Goal: Find specific page/section: Find specific page/section

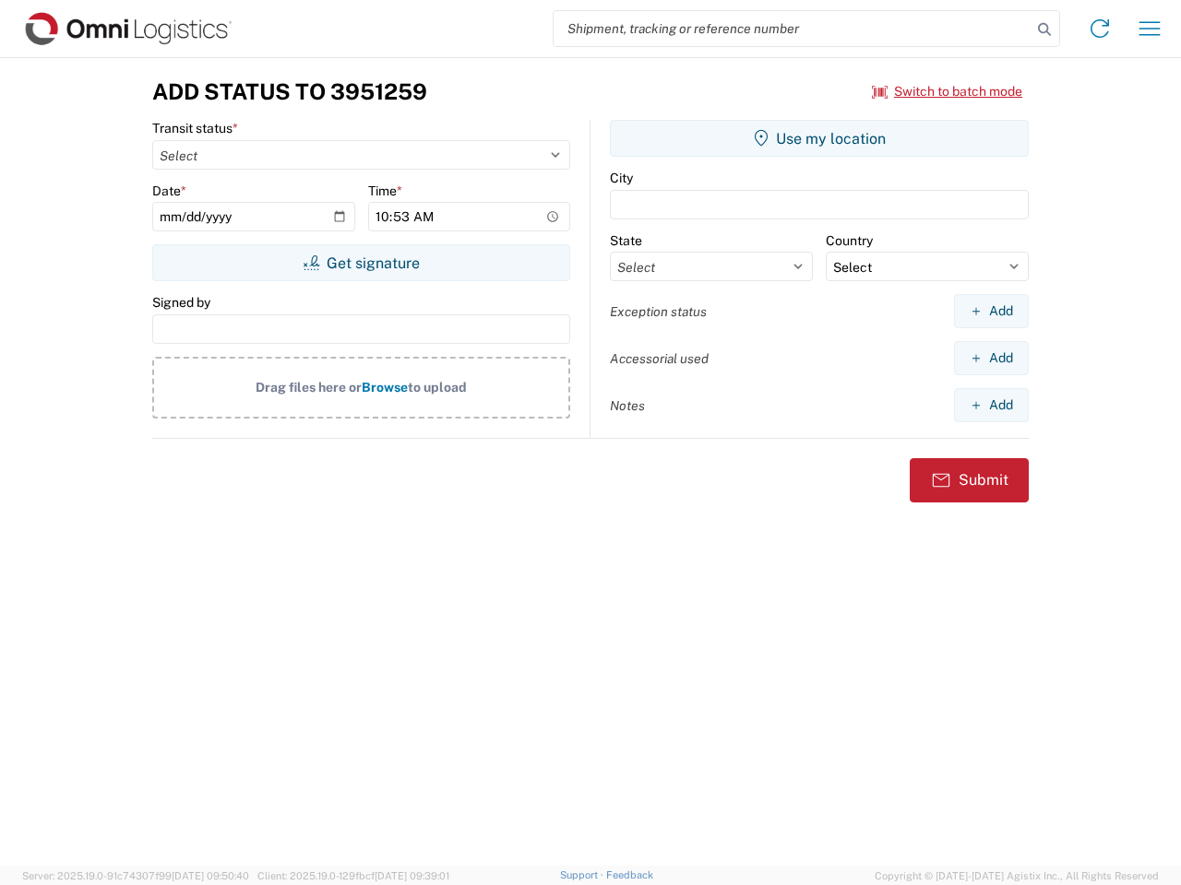
click at [792, 29] on input "search" at bounding box center [792, 28] width 478 height 35
click at [1044, 30] on icon at bounding box center [1044, 30] width 26 height 26
click at [1099, 29] on icon at bounding box center [1100, 29] width 30 height 30
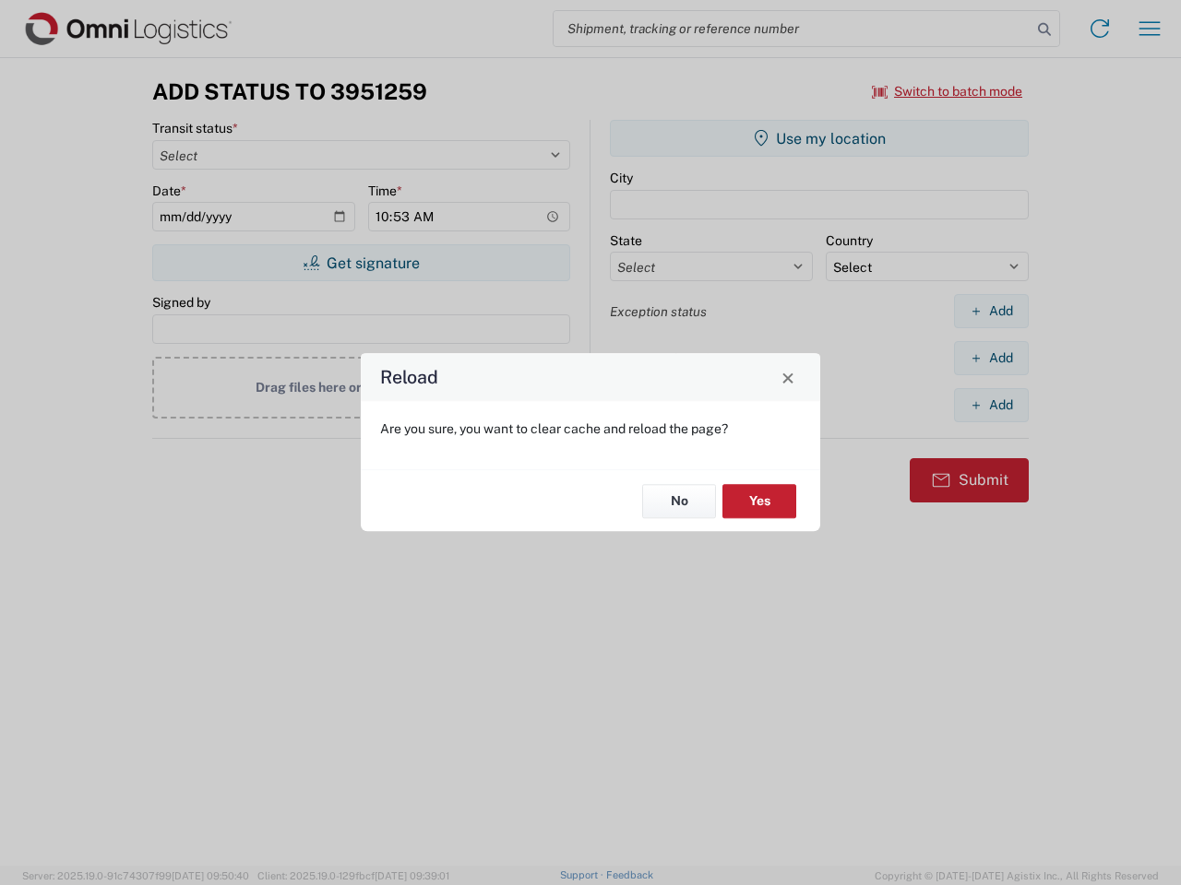
click at [947, 91] on div "Reload Are you sure, you want to clear cache and reload the page? No Yes" at bounding box center [590, 442] width 1181 height 885
click at [361, 263] on div "Reload Are you sure, you want to clear cache and reload the page? No Yes" at bounding box center [590, 442] width 1181 height 885
click at [819, 138] on div "Reload Are you sure, you want to clear cache and reload the page? No Yes" at bounding box center [590, 442] width 1181 height 885
click at [991, 311] on div "Reload Are you sure, you want to clear cache and reload the page? No Yes" at bounding box center [590, 442] width 1181 height 885
click at [991, 358] on div "Reload Are you sure, you want to clear cache and reload the page? No Yes" at bounding box center [590, 442] width 1181 height 885
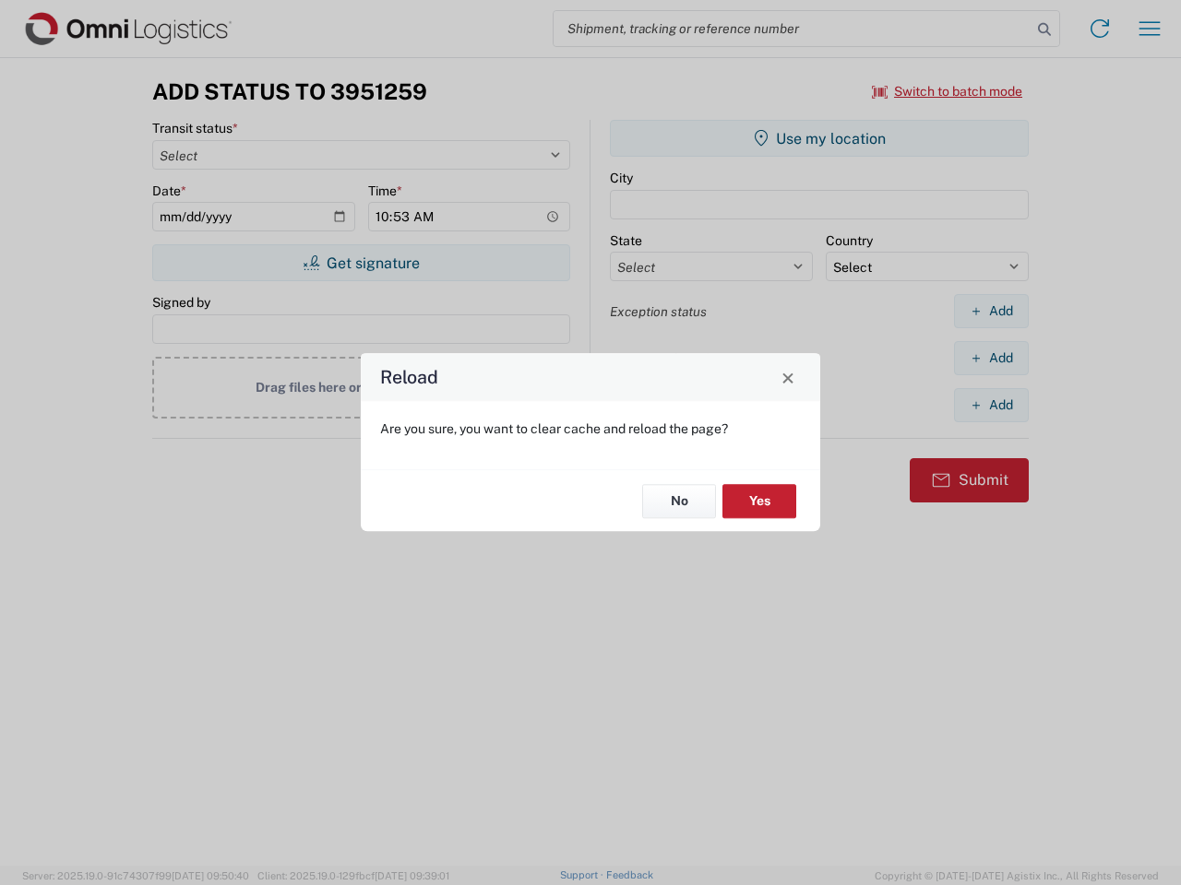
click at [991, 405] on div "Reload Are you sure, you want to clear cache and reload the page? No Yes" at bounding box center [590, 442] width 1181 height 885
